Goal: Task Accomplishment & Management: Use online tool/utility

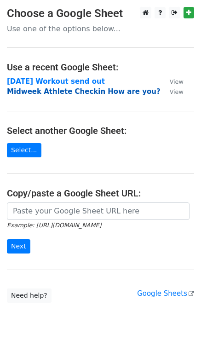
click at [46, 90] on strong "Midweek Athlete Checkin How are you?" at bounding box center [84, 91] width 154 height 8
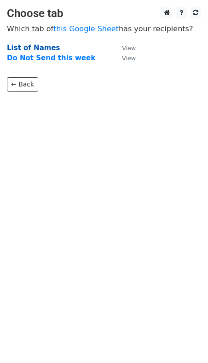
click at [13, 47] on strong "List of Names" at bounding box center [33, 48] width 53 height 8
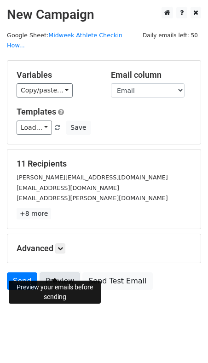
click at [56, 272] on link "Preview" at bounding box center [60, 280] width 40 height 17
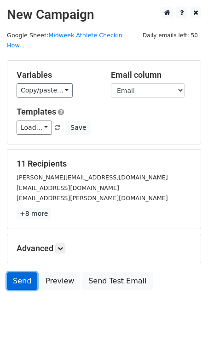
click at [23, 272] on link "Send" at bounding box center [22, 280] width 30 height 17
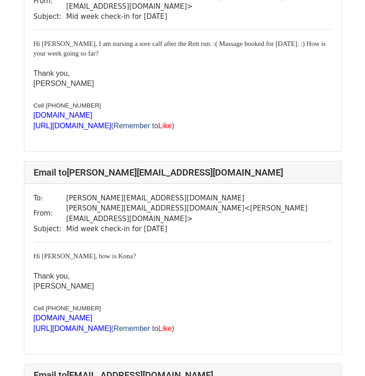
scroll to position [959, 0]
